Goal: Browse casually

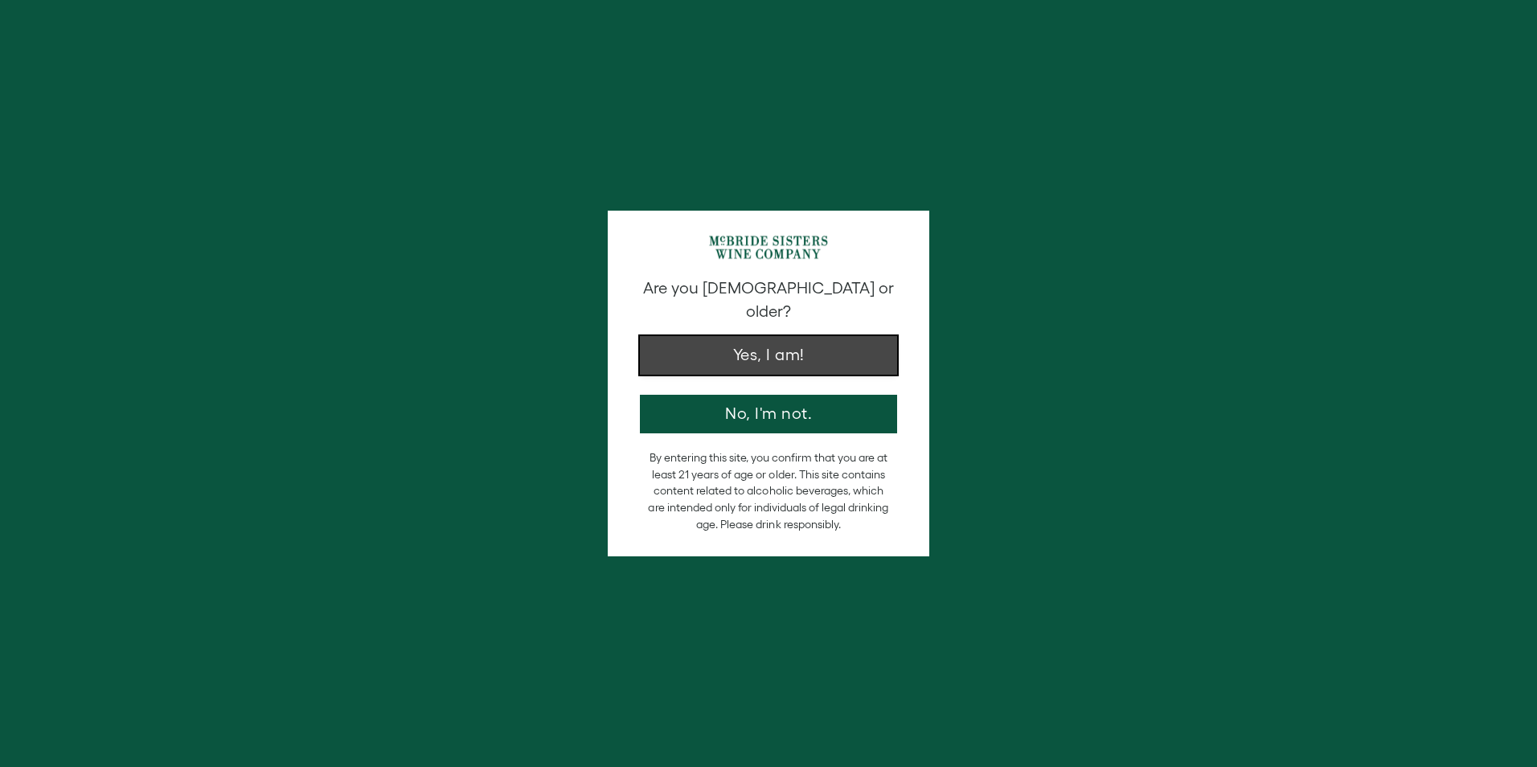
click at [774, 336] on button "Yes, I am!" at bounding box center [768, 355] width 257 height 39
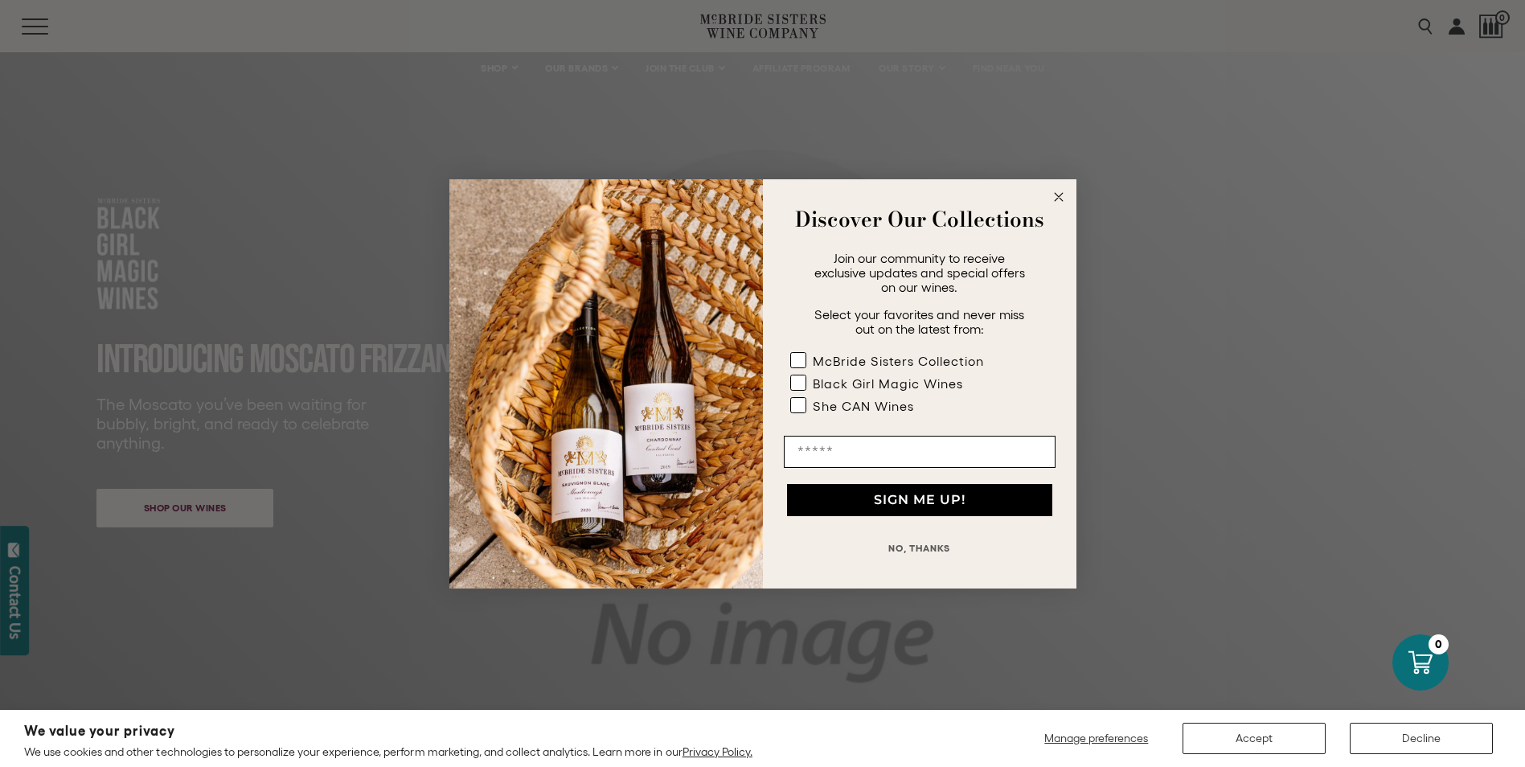
click at [1057, 187] on circle "Close dialog" at bounding box center [1058, 196] width 18 height 18
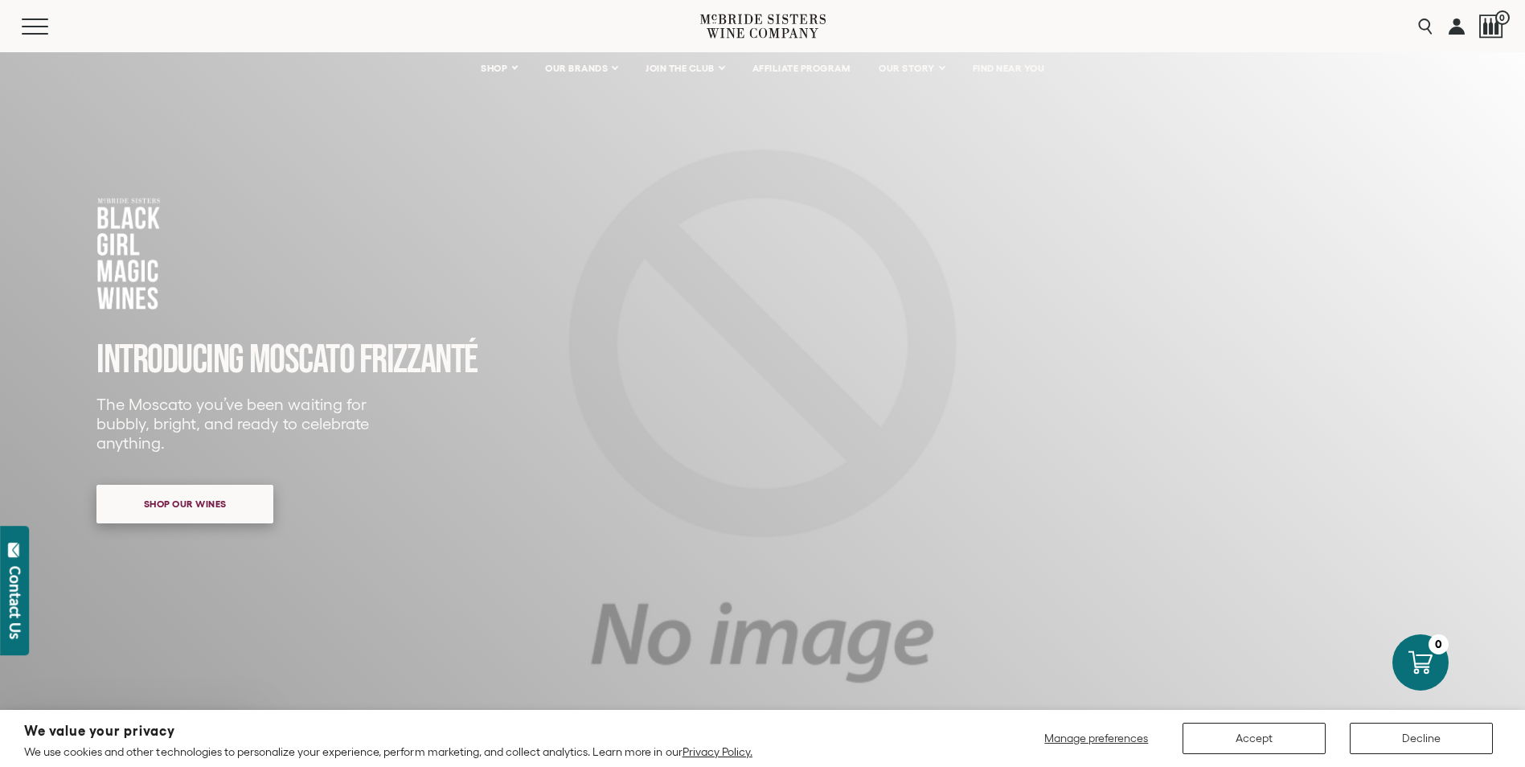
click at [189, 495] on span "Shop our wines" at bounding box center [185, 503] width 139 height 31
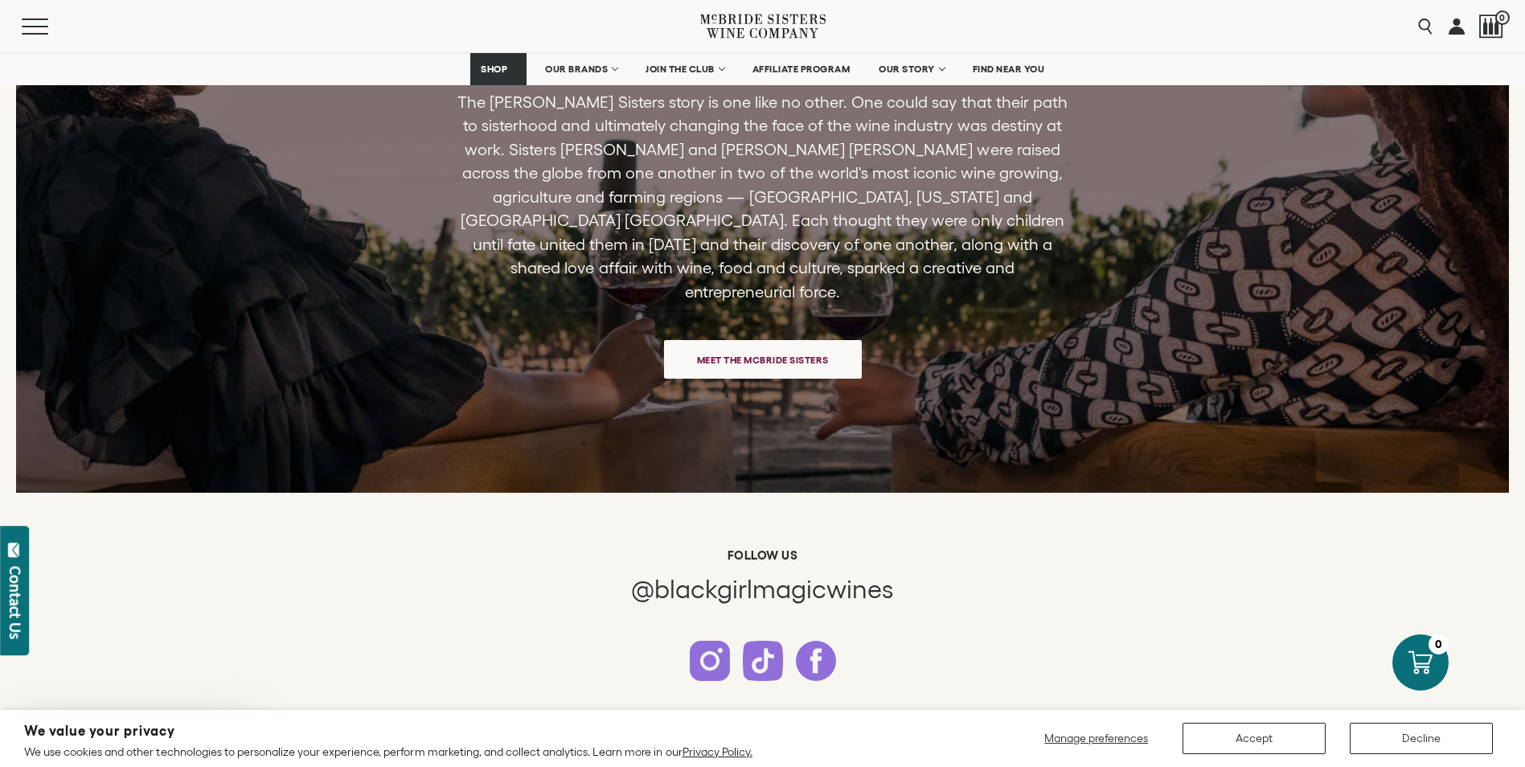
scroll to position [3627, 0]
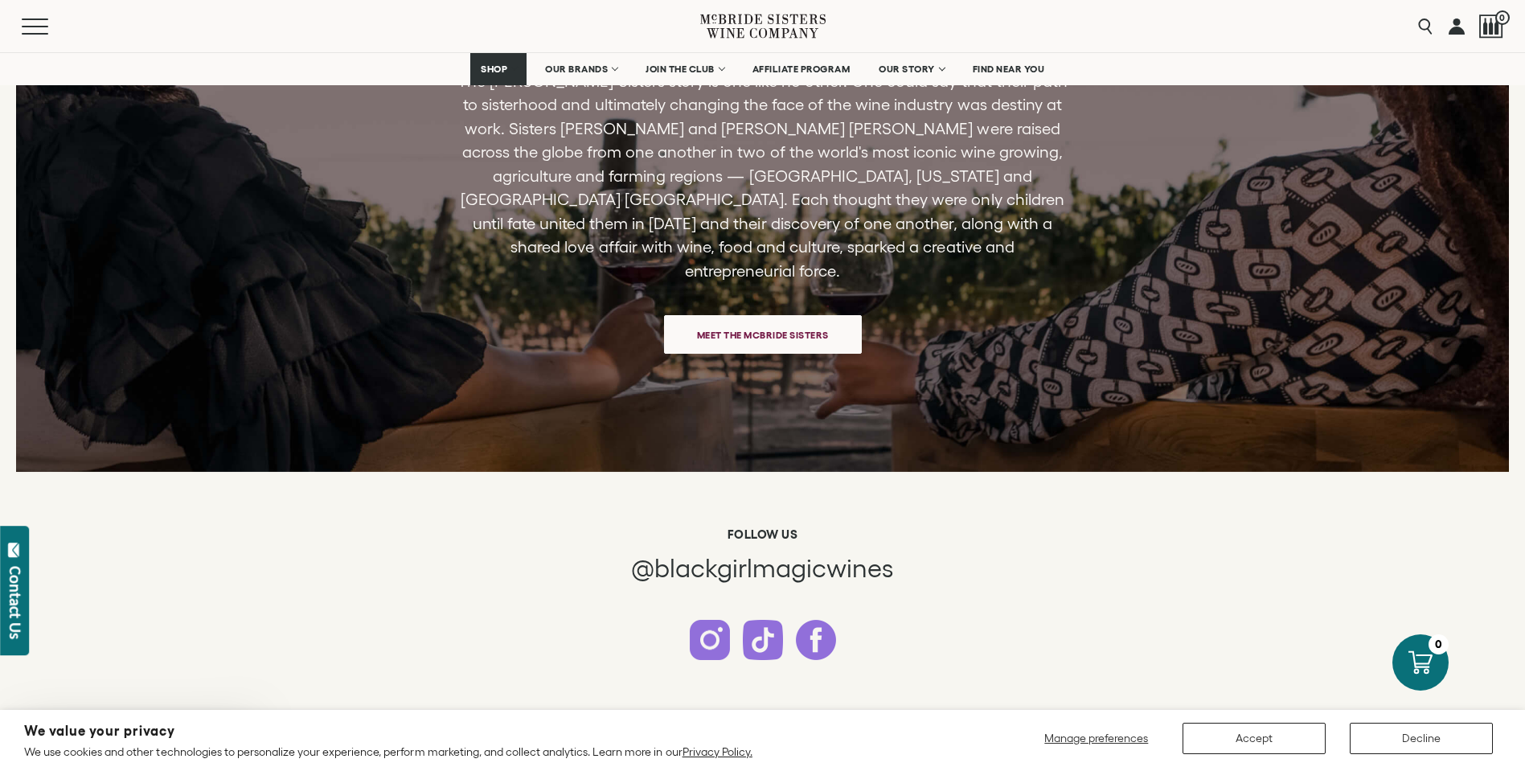
click at [767, 323] on span "Meet the McBride Sisters" at bounding box center [763, 334] width 188 height 31
